Goal: Transaction & Acquisition: Download file/media

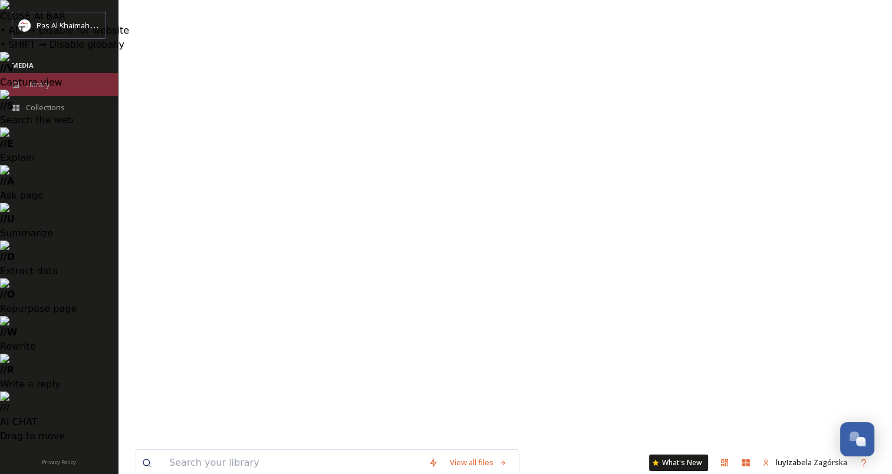
click at [29, 83] on span "Library" at bounding box center [38, 84] width 24 height 11
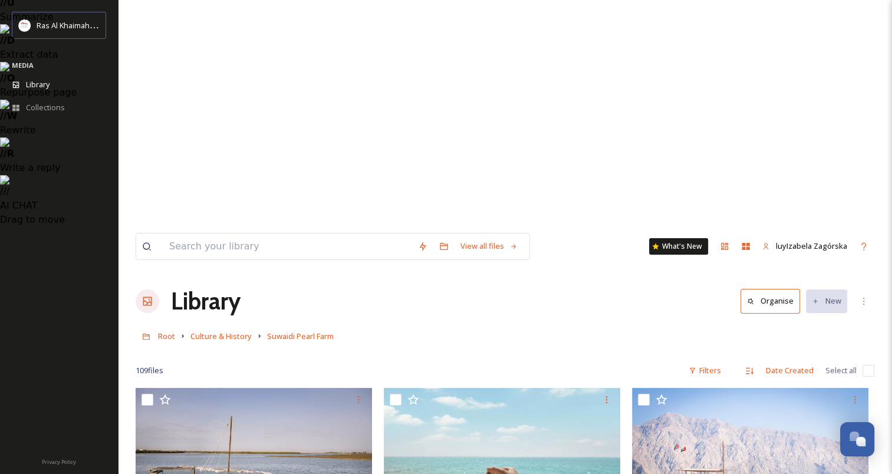
scroll to position [216, 0]
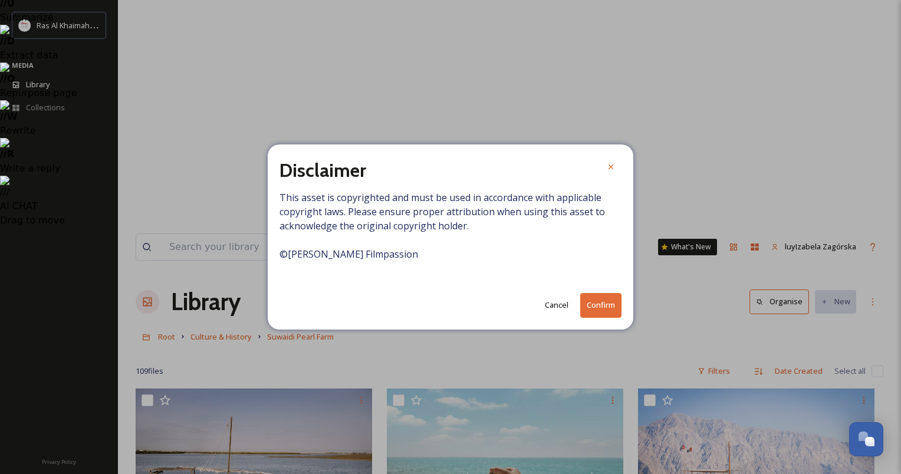
click at [599, 302] on button "Confirm" at bounding box center [600, 305] width 41 height 24
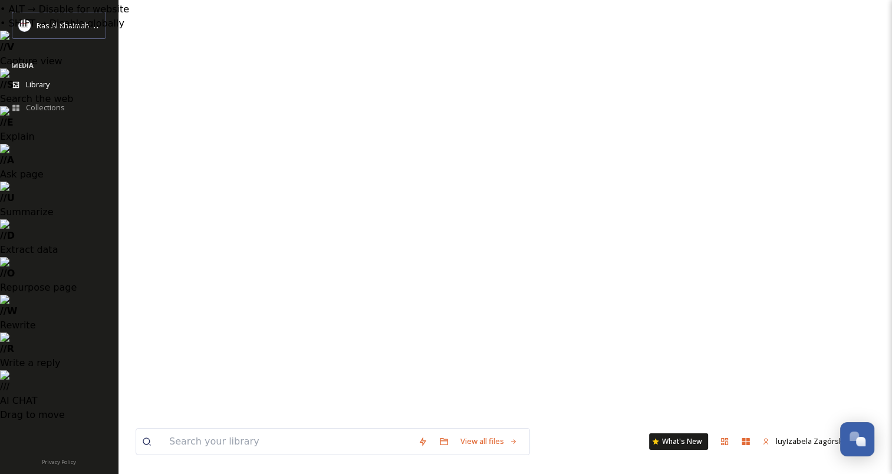
scroll to position [0, 0]
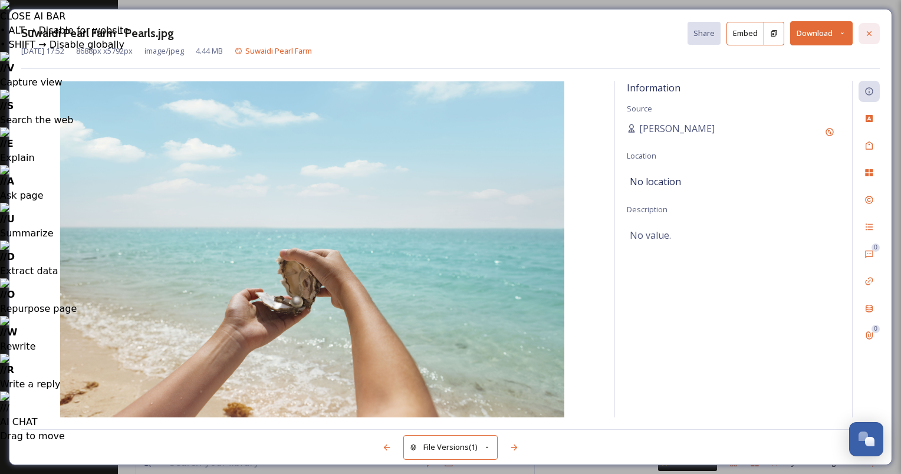
click at [873, 33] on icon at bounding box center [868, 33] width 9 height 9
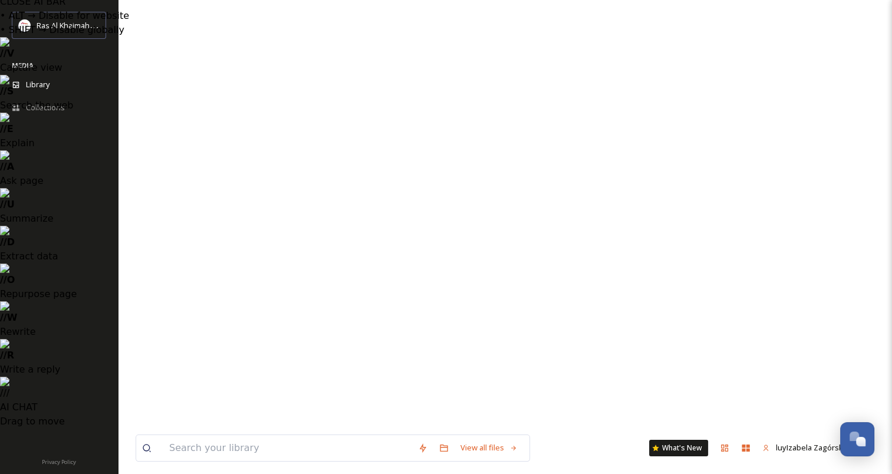
scroll to position [14, 0]
checkbox input "true"
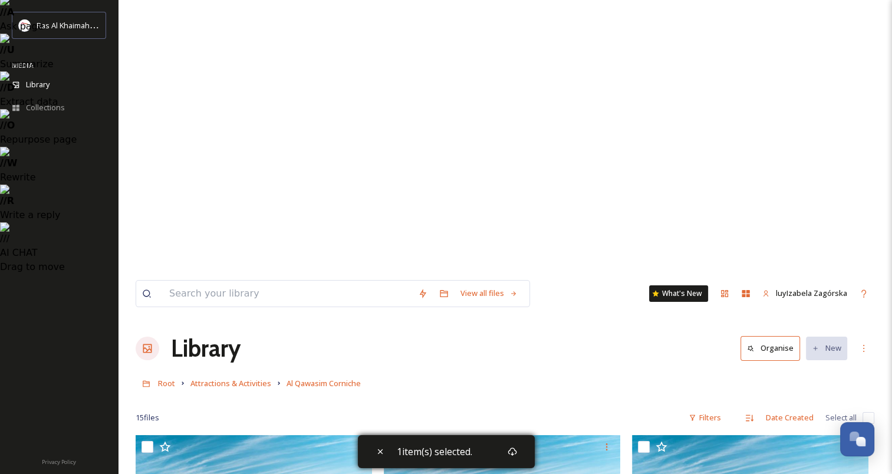
scroll to position [168, 0]
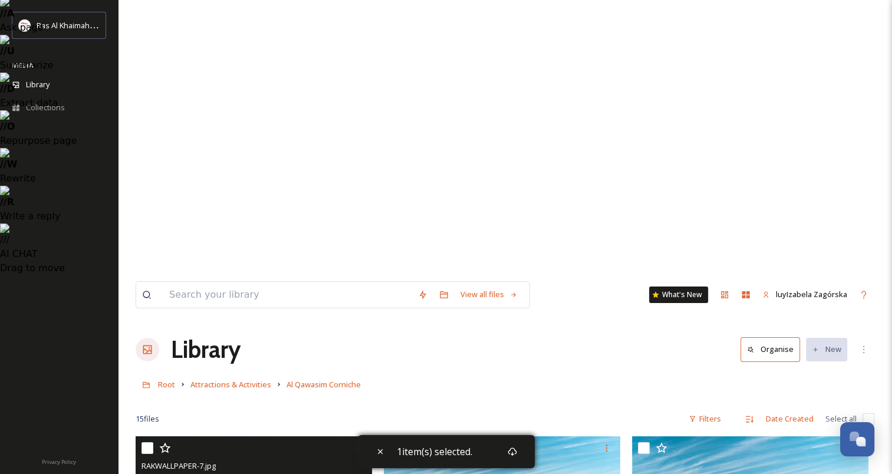
scroll to position [0, 0]
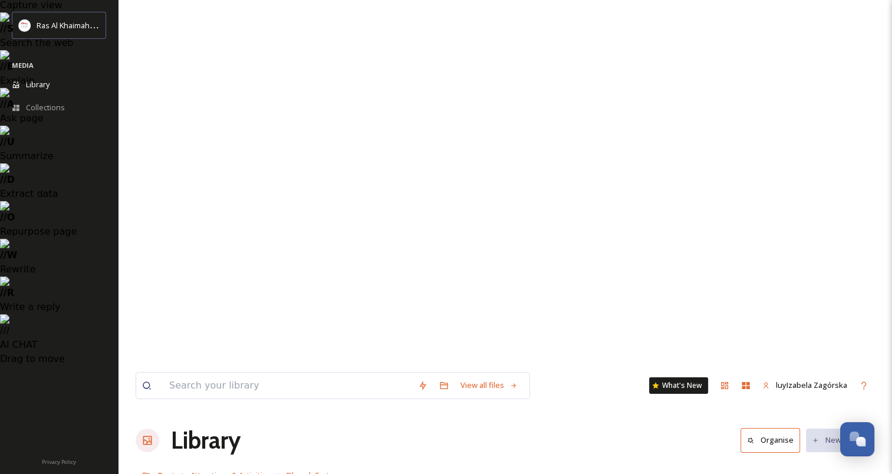
scroll to position [78, 0]
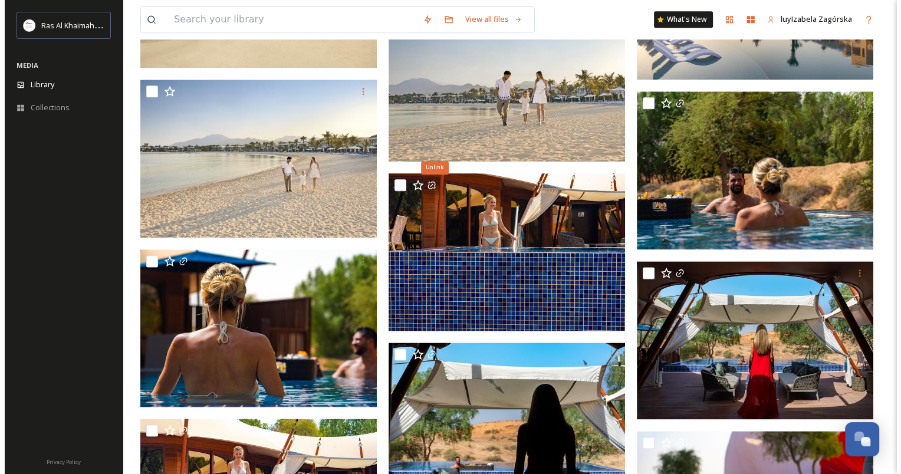
scroll to position [1450, 0]
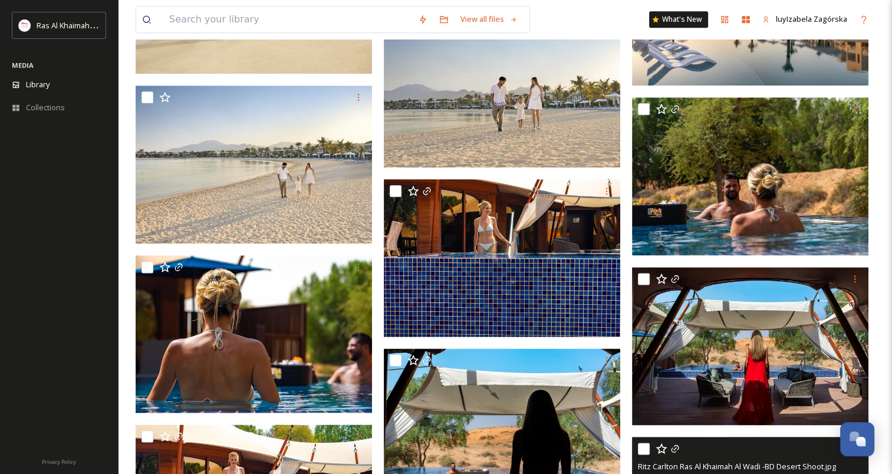
scroll to position [1457, 0]
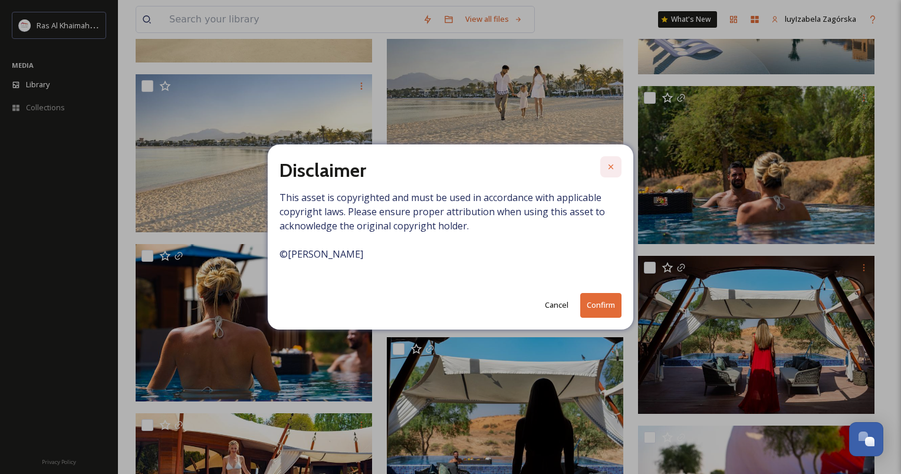
click at [611, 163] on icon at bounding box center [610, 166] width 9 height 9
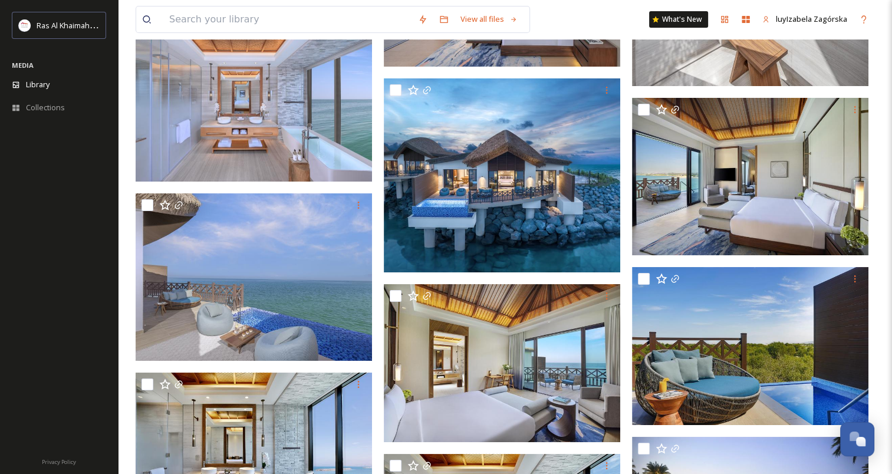
scroll to position [4621, 0]
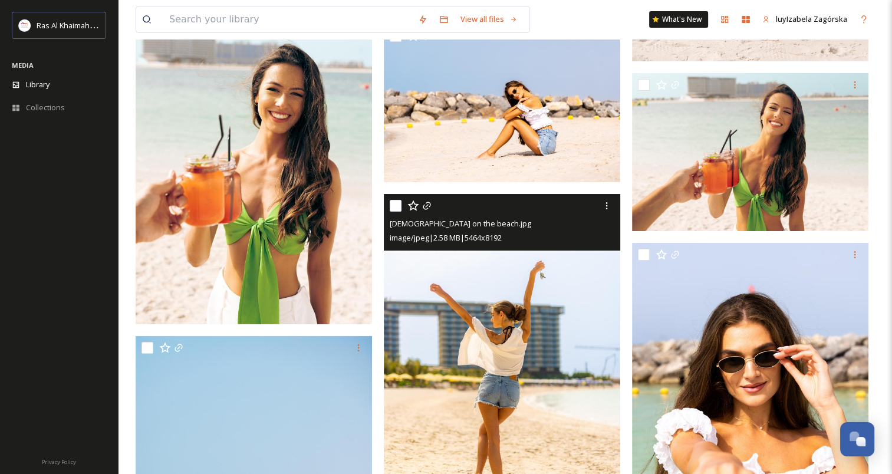
scroll to position [13150, 0]
